Goal: Information Seeking & Learning: Learn about a topic

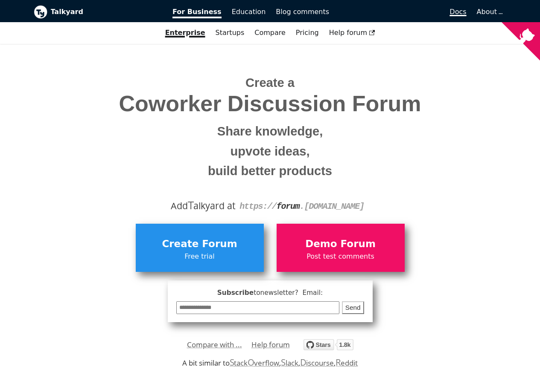
click at [462, 12] on span "Docs" at bounding box center [457, 12] width 17 height 8
